Goal: Information Seeking & Learning: Learn about a topic

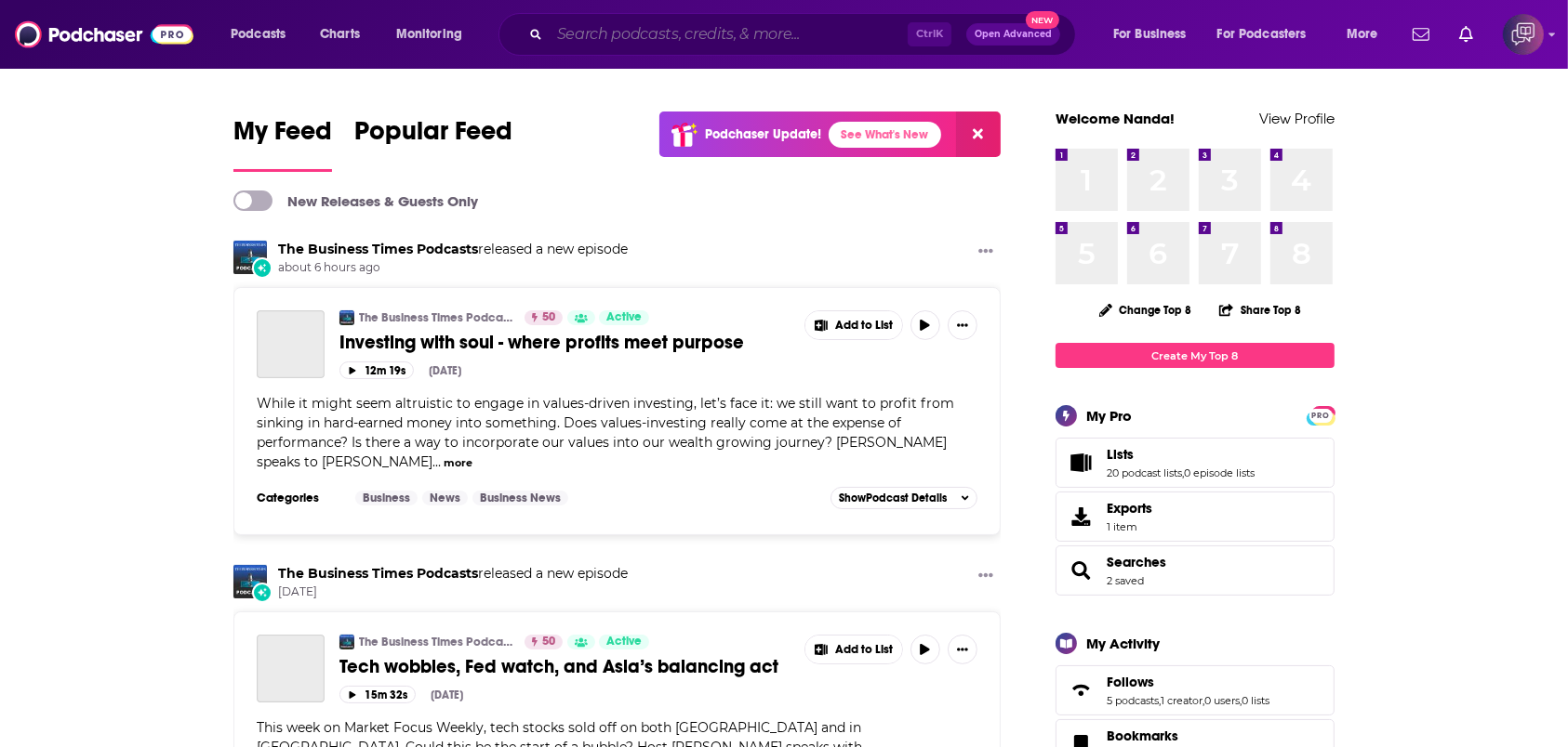
click at [625, 41] on input "Search podcasts, credits, & more..." at bounding box center [728, 35] width 358 height 30
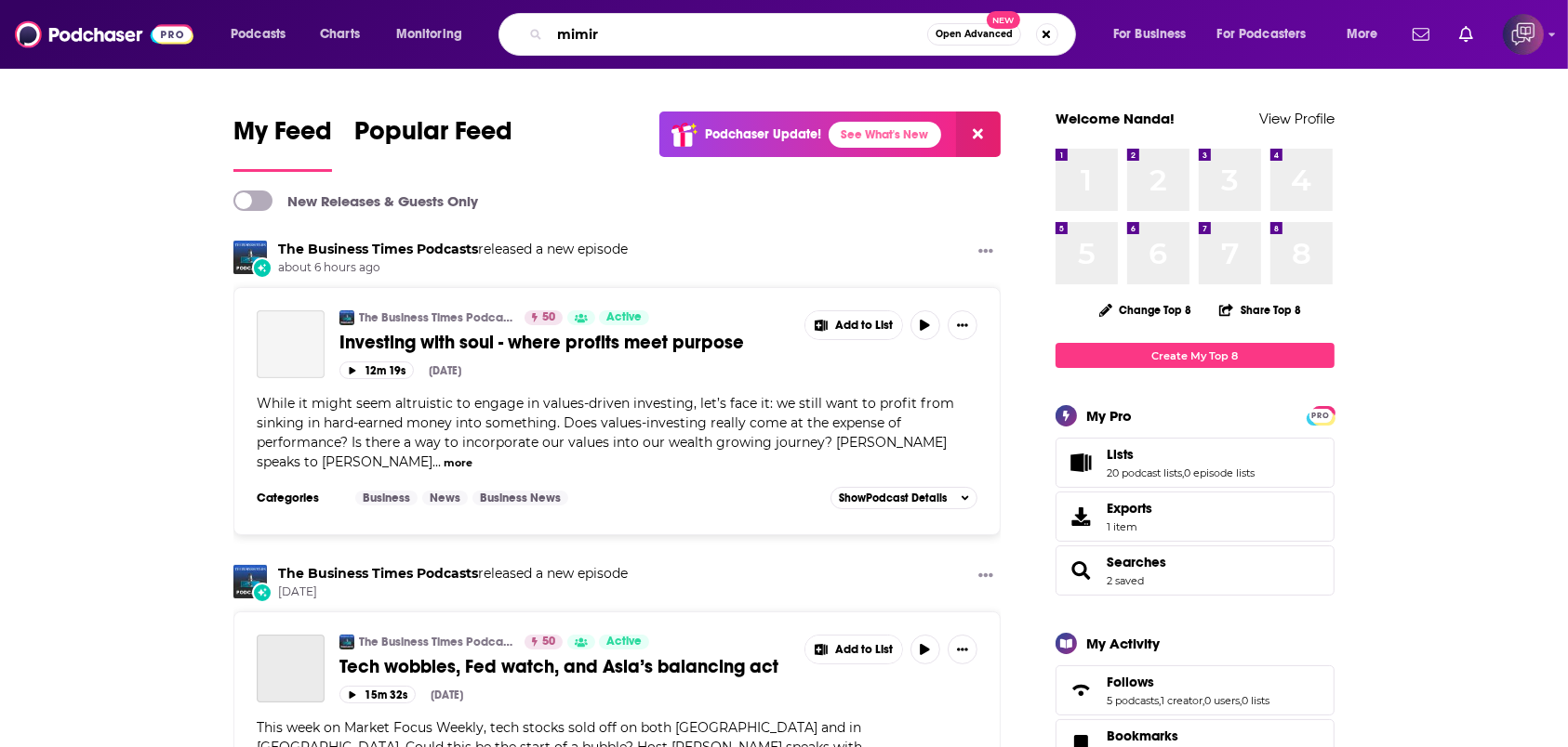
type input "mimir"
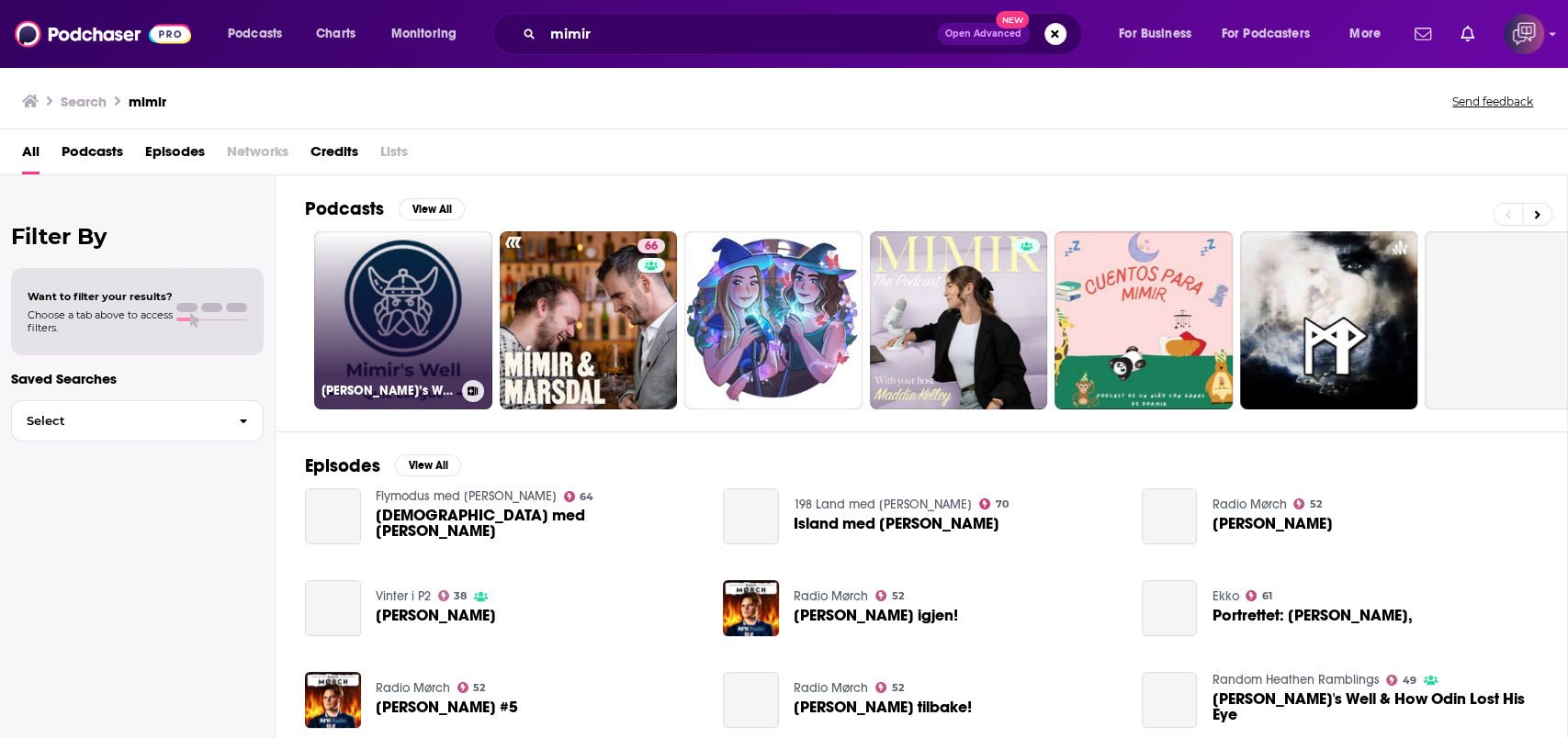
click at [472, 283] on link "[PERSON_NAME]’s Well Quiz" at bounding box center [402, 320] width 178 height 178
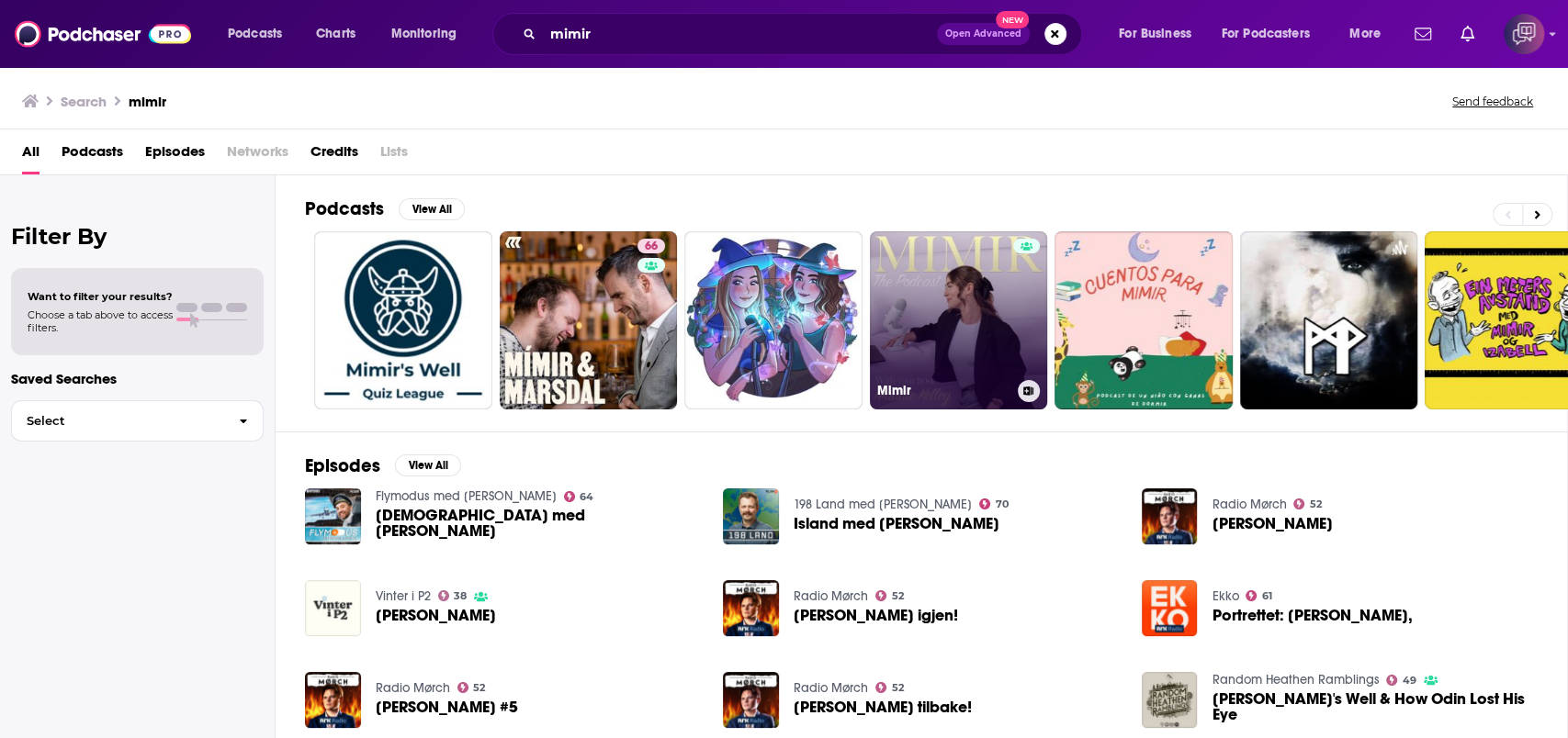
click at [970, 308] on link "Mimir" at bounding box center [958, 320] width 178 height 178
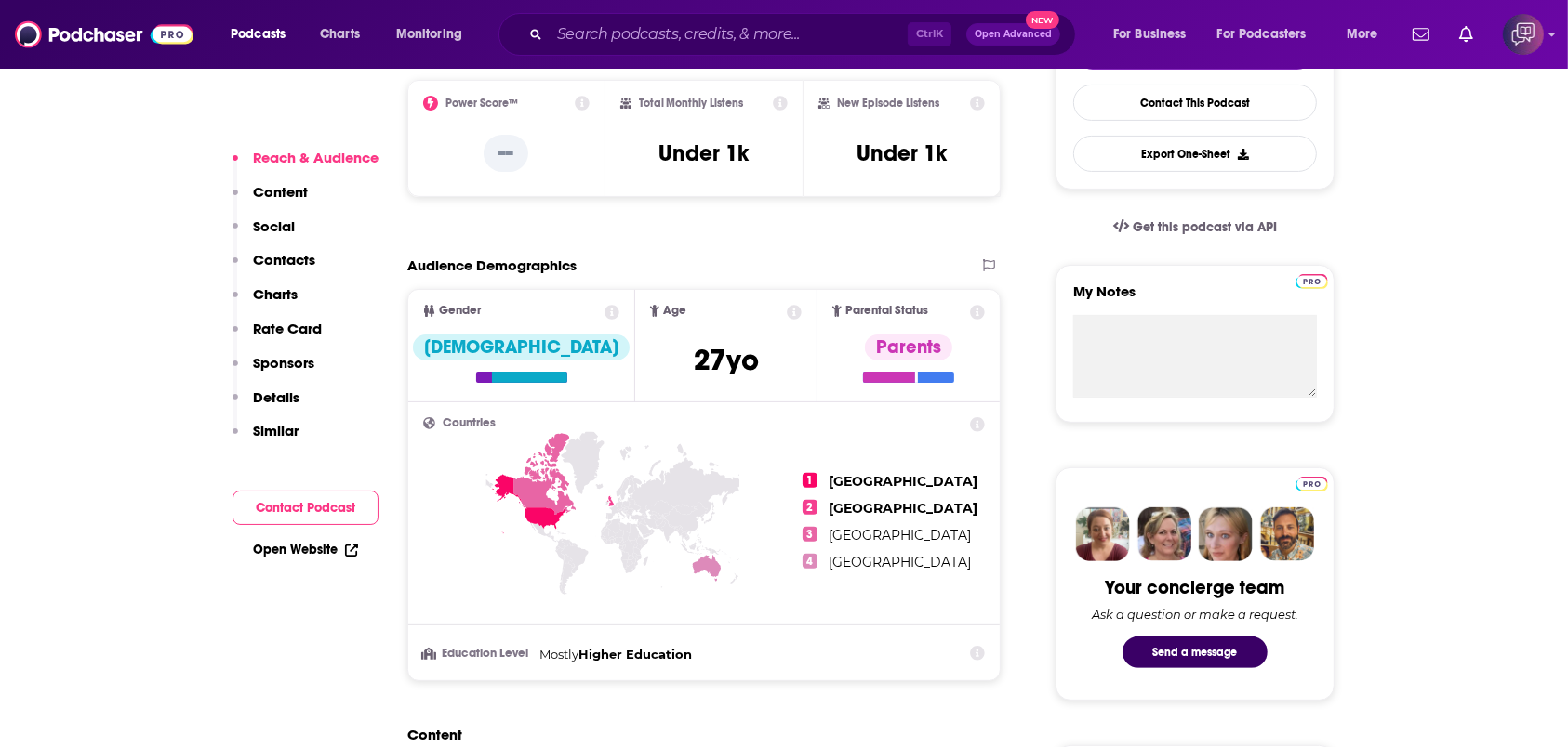
scroll to position [495, 0]
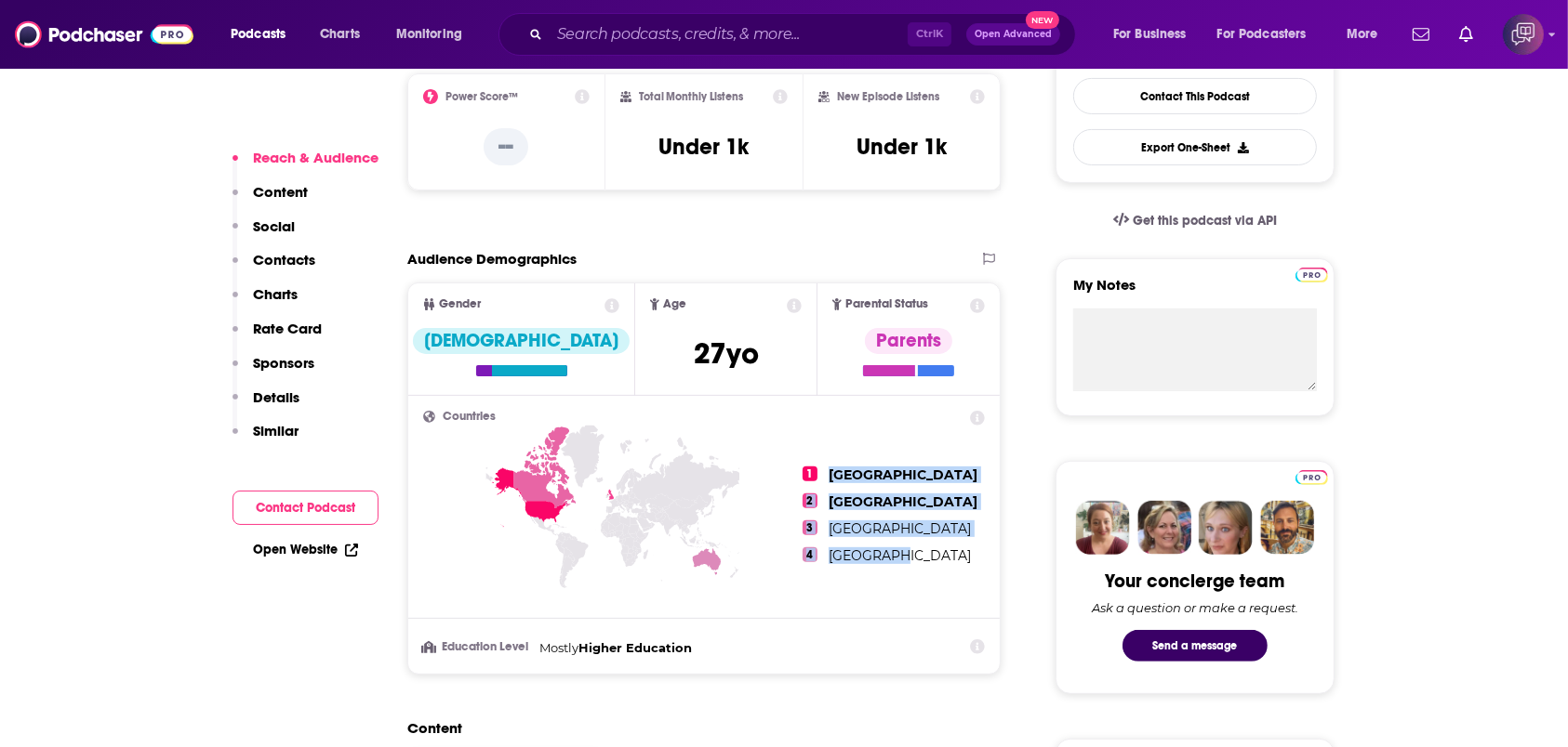
drag, startPoint x: 907, startPoint y: 559, endPoint x: 826, endPoint y: 463, distance: 125.6
click at [826, 463] on ul "1 [GEOGRAPHIC_DATA] 2 [GEOGRAPHIC_DATA] 3 [GEOGRAPHIC_DATA] 4 [GEOGRAPHIC_DATA]" at bounding box center [893, 515] width 182 height 208
click at [930, 528] on ul "1 [GEOGRAPHIC_DATA] 2 [GEOGRAPHIC_DATA] 3 [GEOGRAPHIC_DATA] 4 [GEOGRAPHIC_DATA]" at bounding box center [893, 515] width 182 height 208
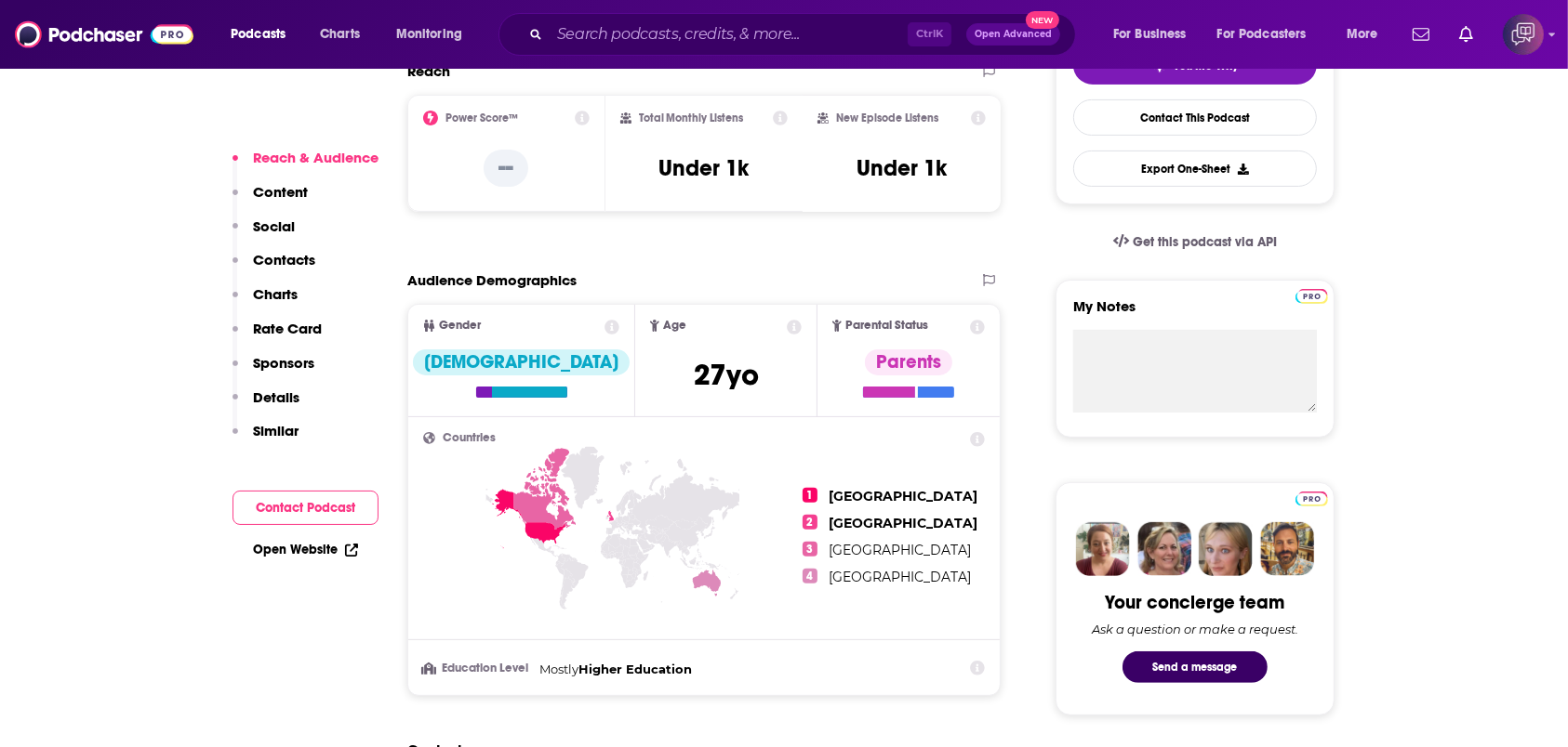
scroll to position [495, 0]
